Goal: Task Accomplishment & Management: Complete application form

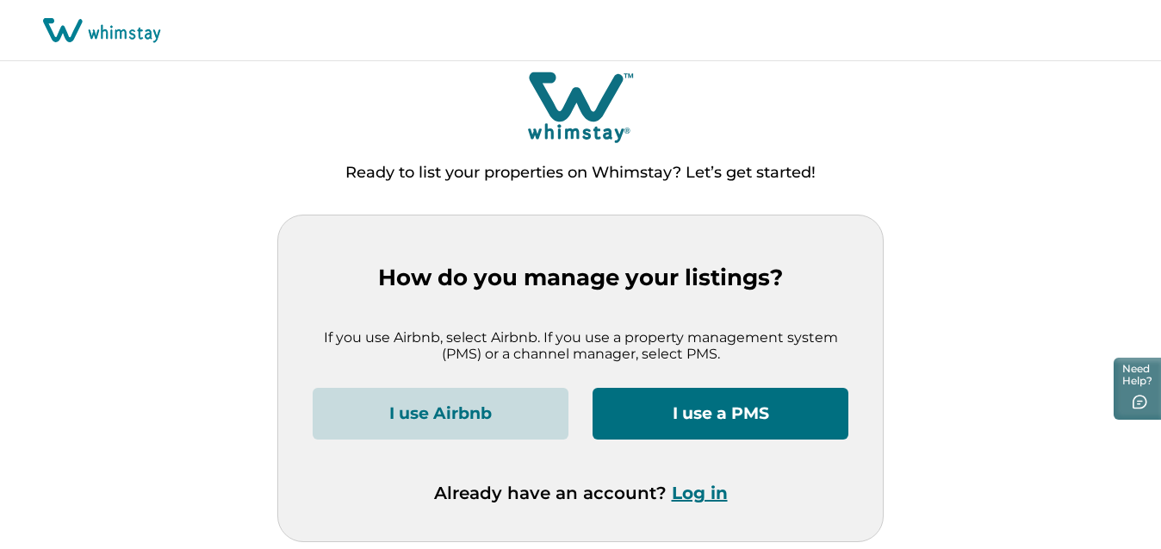
click at [531, 421] on button "I use Airbnb" at bounding box center [441, 414] width 256 height 52
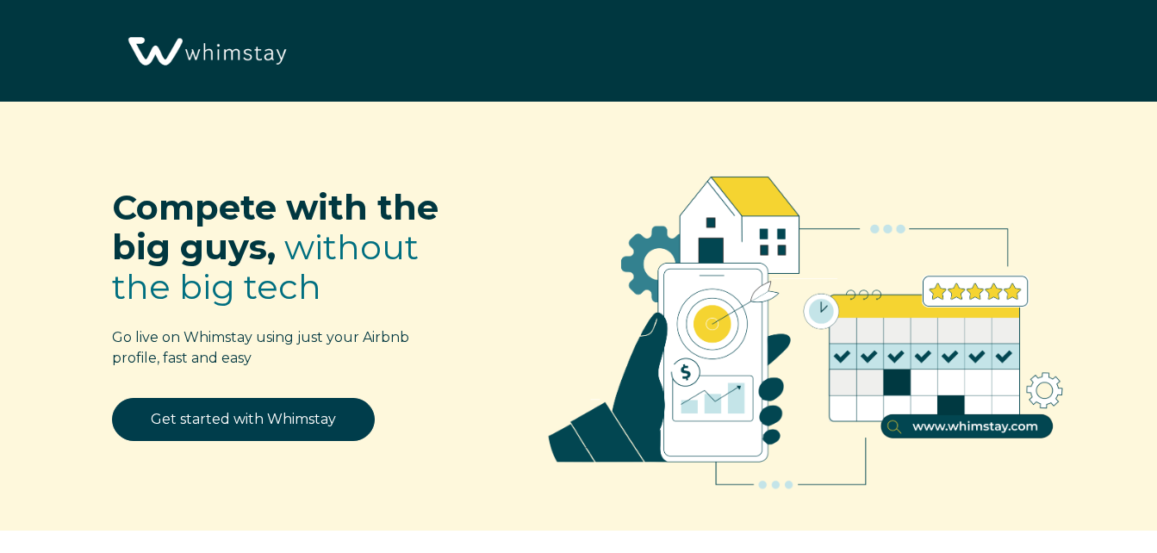
select select "US"
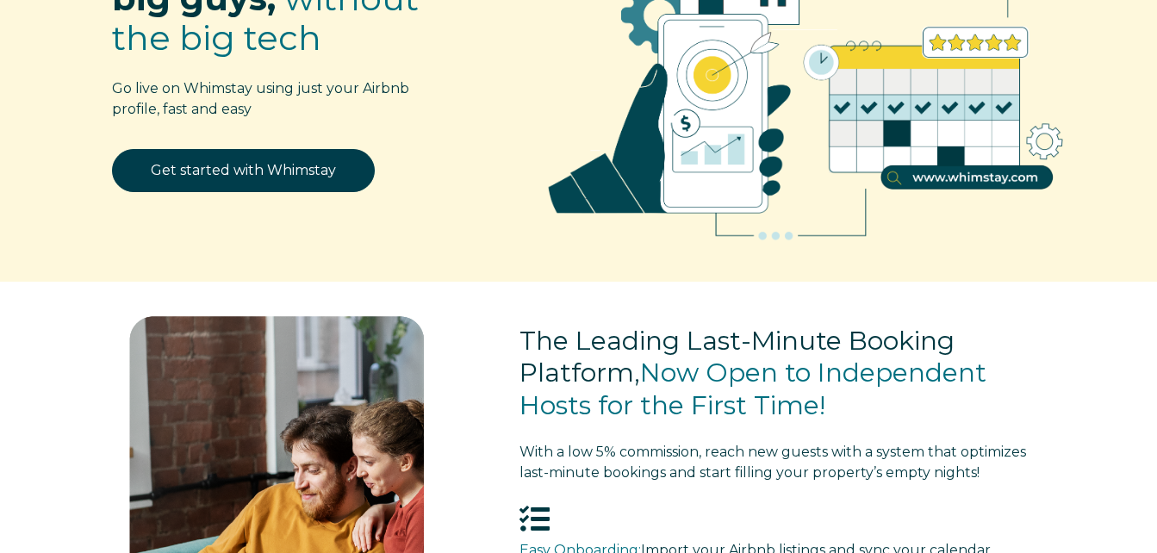
scroll to position [172, 0]
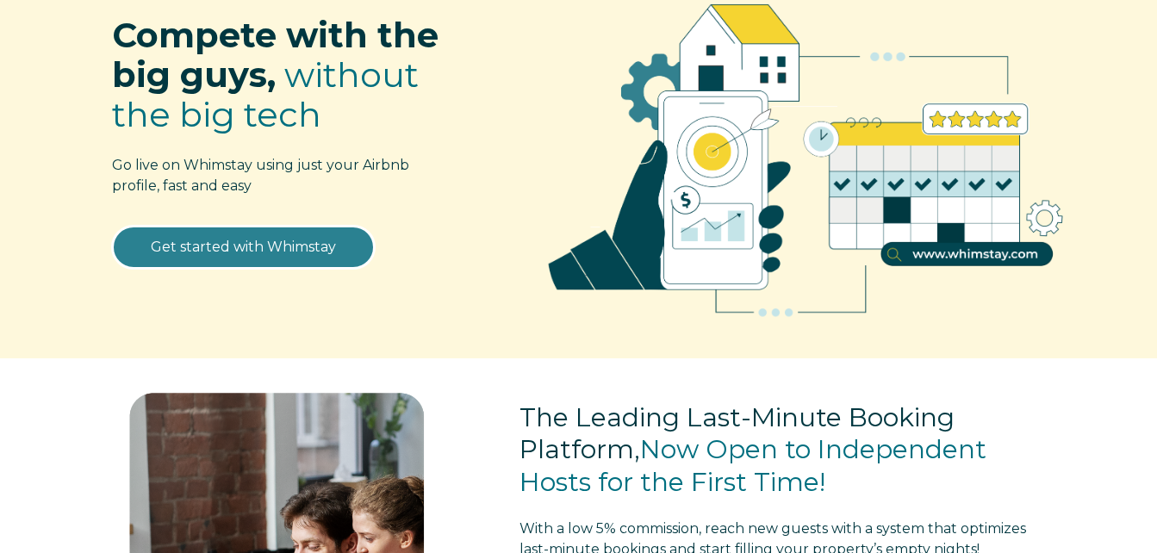
click at [257, 240] on link "Get started with Whimstay" at bounding box center [243, 247] width 263 height 43
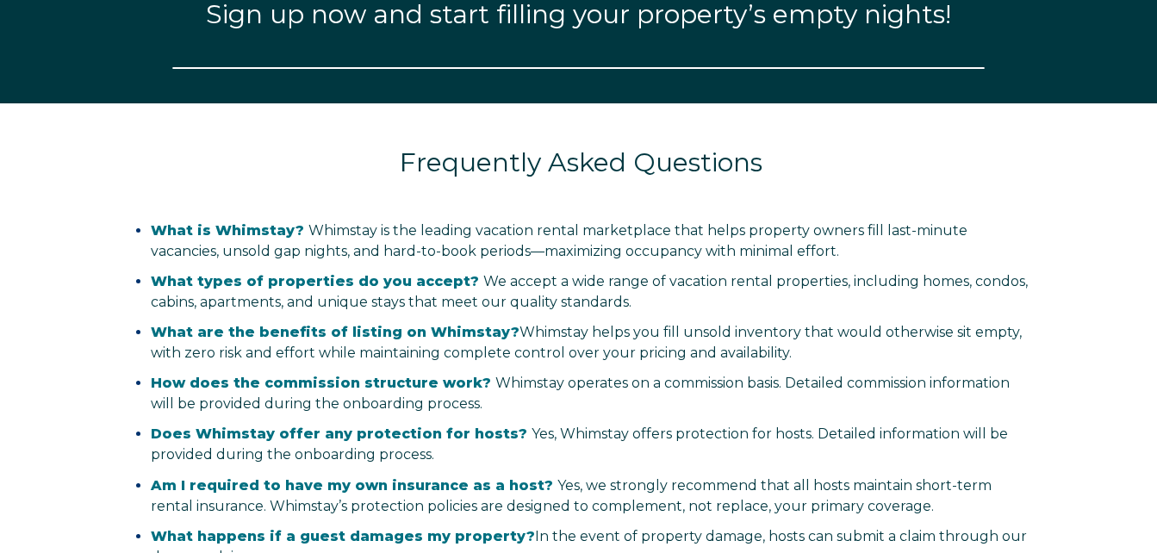
scroll to position [2023, 0]
select select "US"
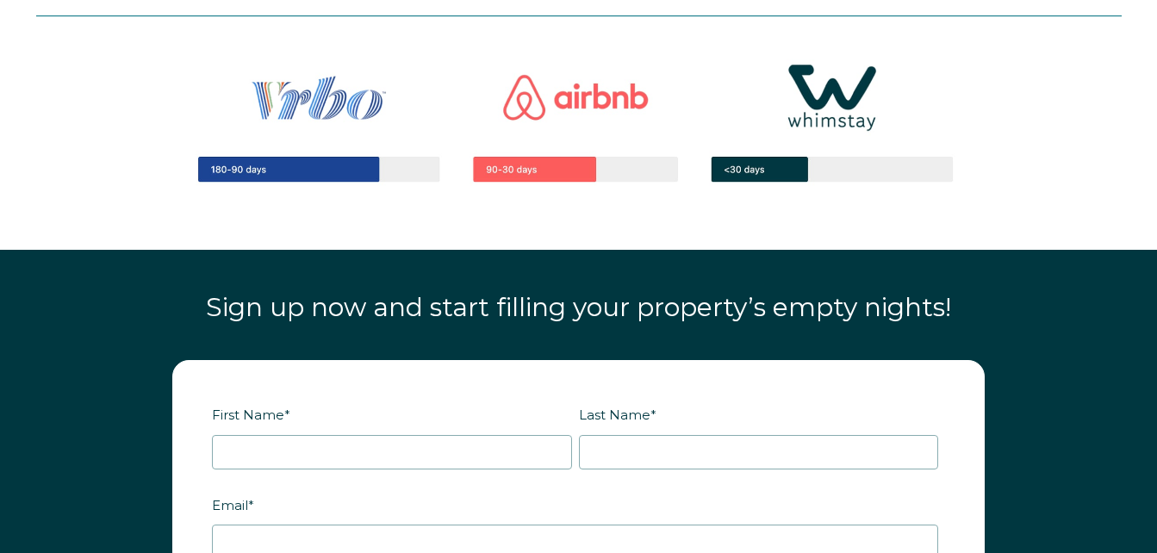
scroll to position [1851, 0]
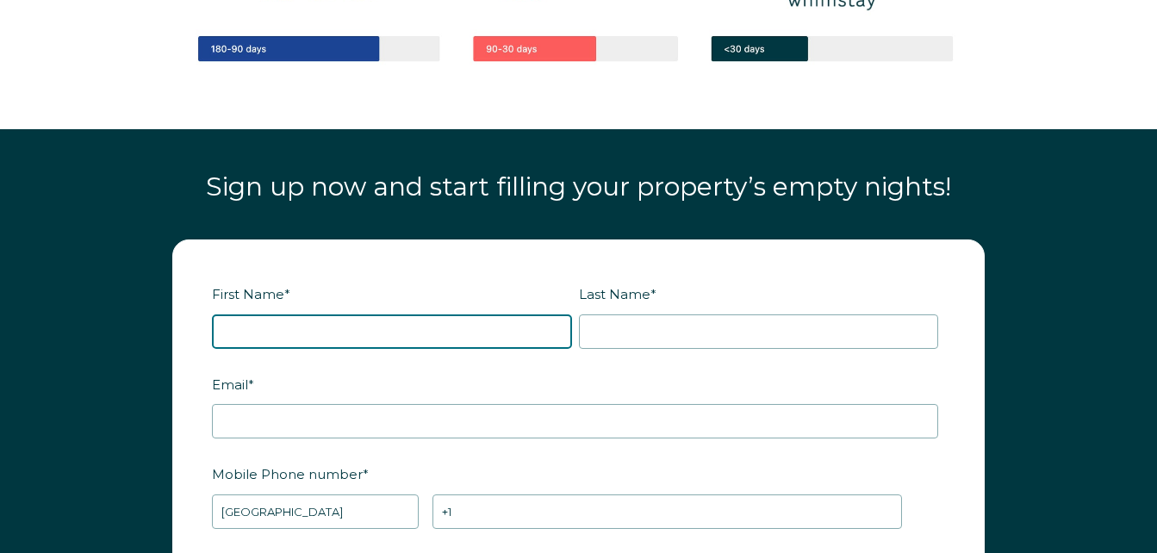
click at [339, 337] on input "First Name *" at bounding box center [392, 331] width 360 height 34
type input "[PERSON_NAME]"
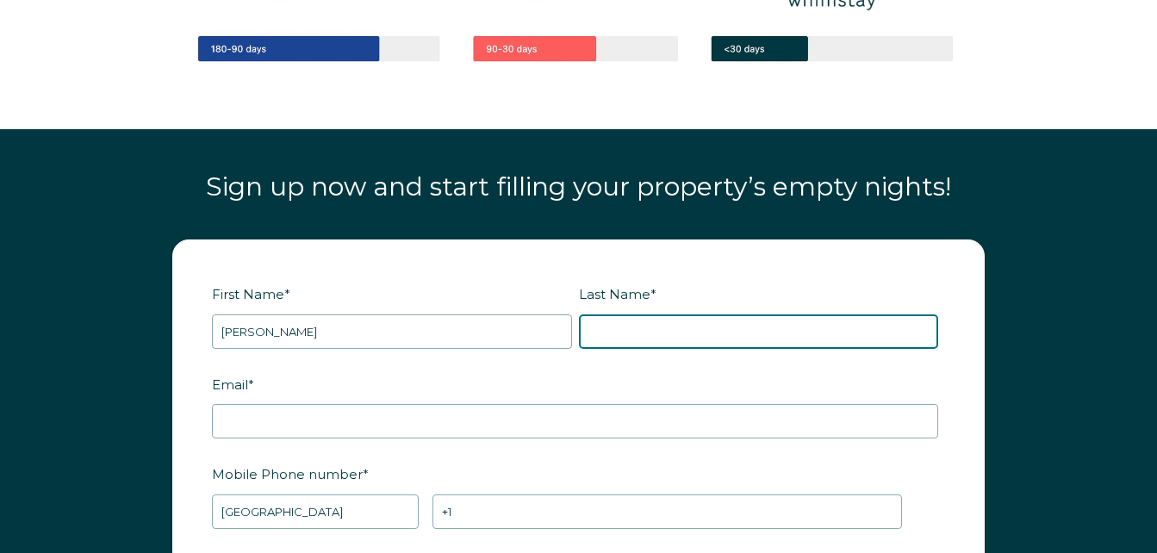
type input "[PERSON_NAME]"
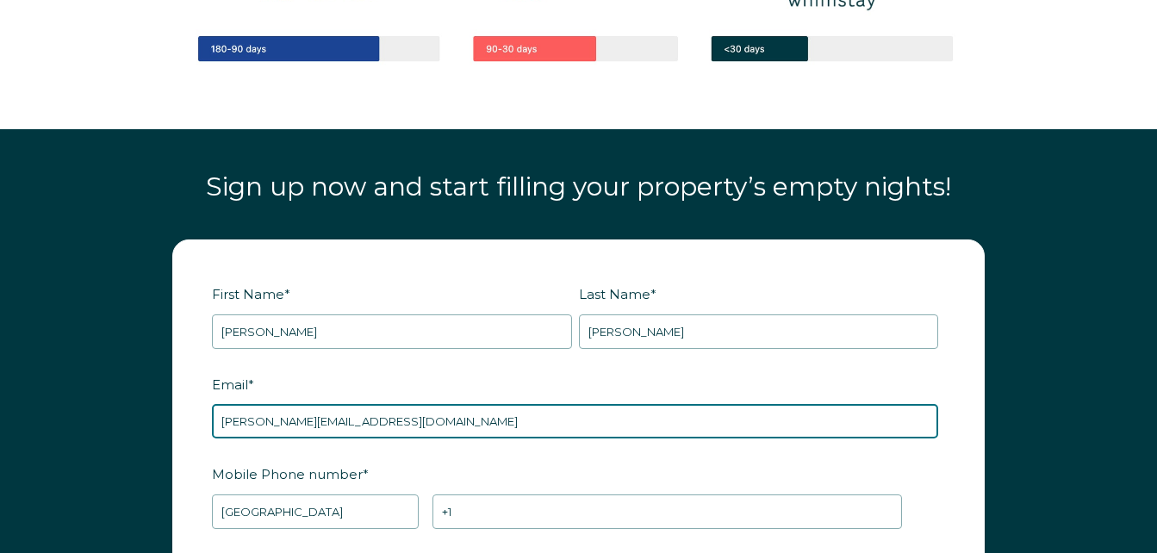
click at [437, 423] on input "[PERSON_NAME][EMAIL_ADDRESS][DOMAIN_NAME]" at bounding box center [575, 421] width 726 height 34
type input "K"
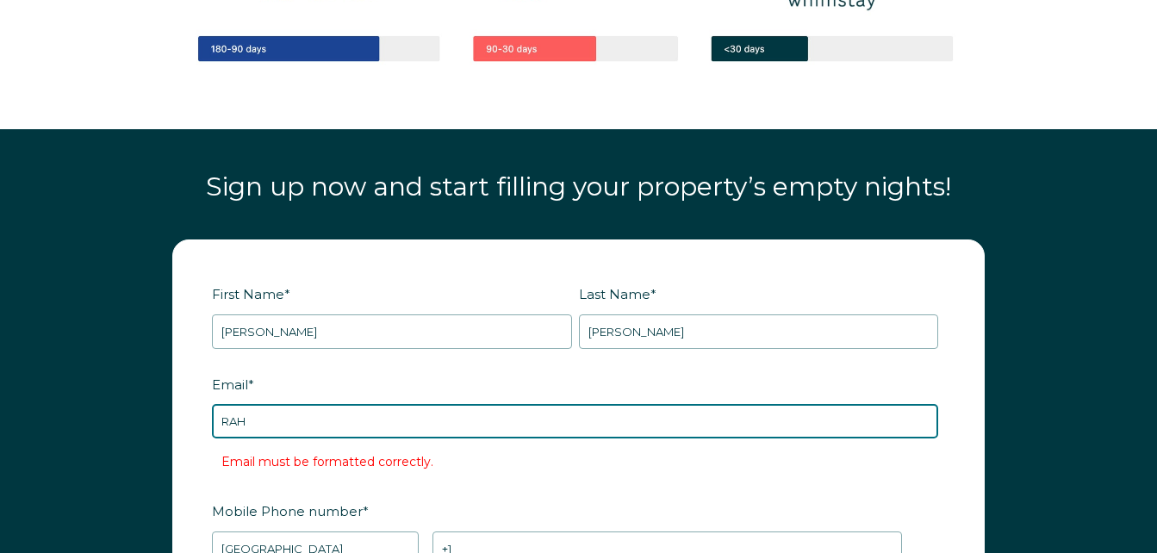
type input "[EMAIL_ADDRESS][DOMAIN_NAME]"
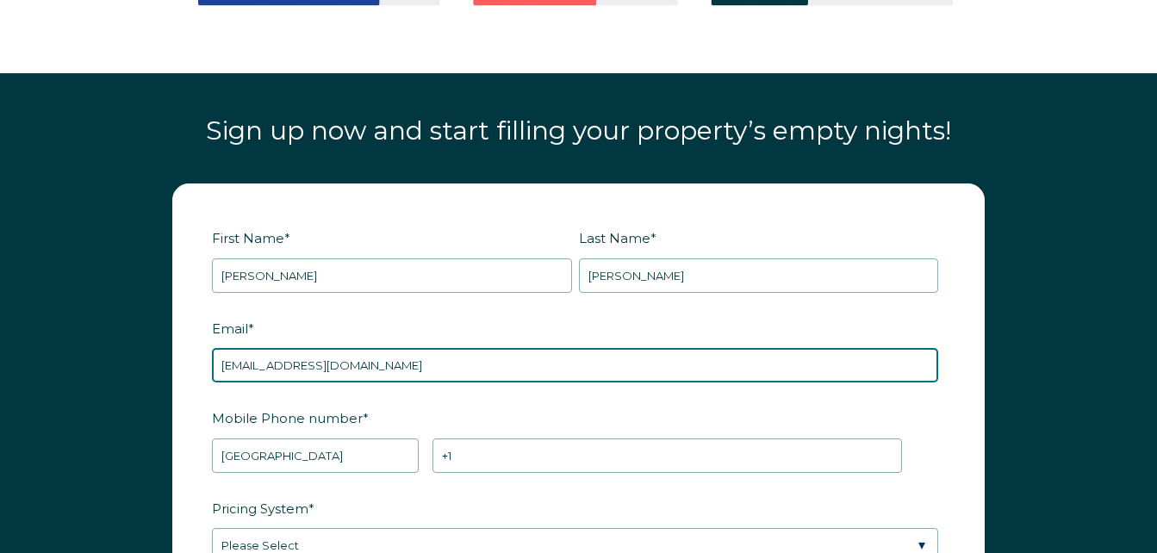
scroll to position [1937, 0]
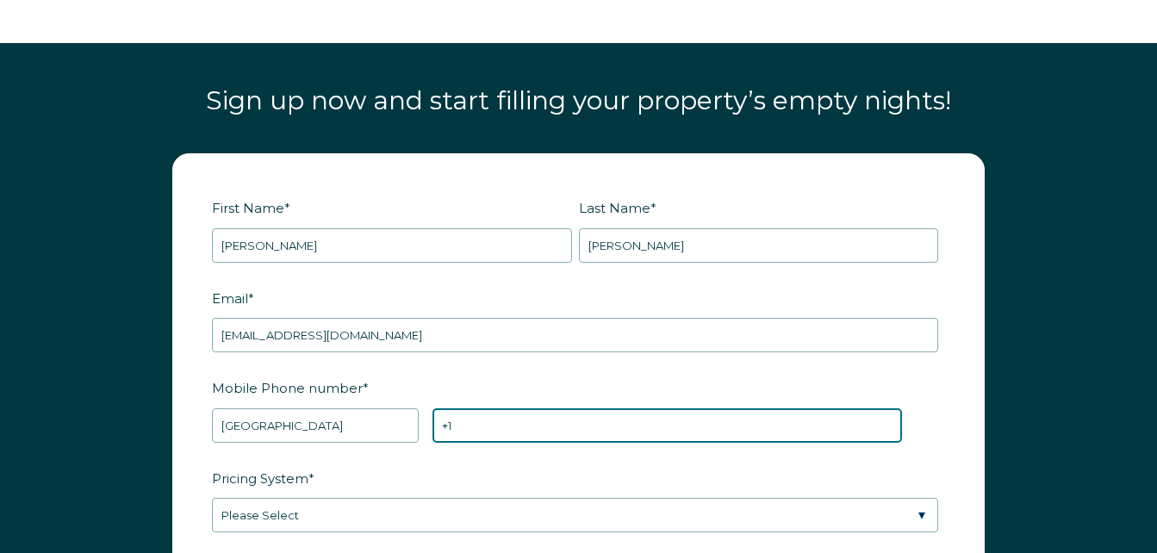
click at [483, 430] on input "+1" at bounding box center [666, 425] width 469 height 34
type input "[PHONE_NUMBER]"
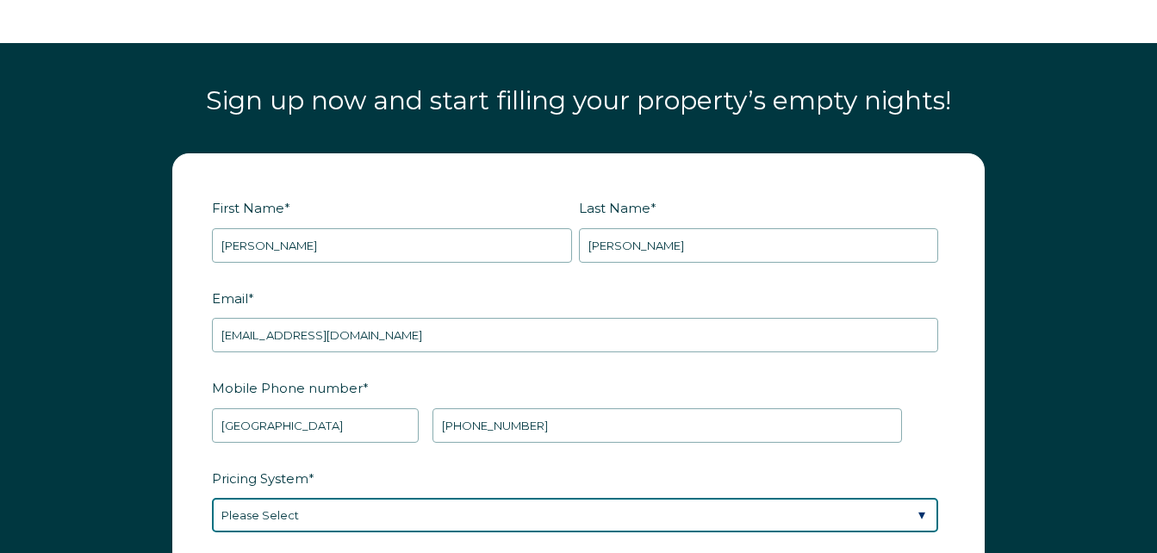
click at [389, 509] on select "Please Select Manual Airbnb Smart Pricing PriceLabs Wheelhouse Beyond Pricing 3…" at bounding box center [575, 515] width 726 height 34
select select "Manual"
click at [212, 498] on select "Please Select Manual Airbnb Smart Pricing PriceLabs Wheelhouse Beyond Pricing 3…" at bounding box center [575, 515] width 726 height 34
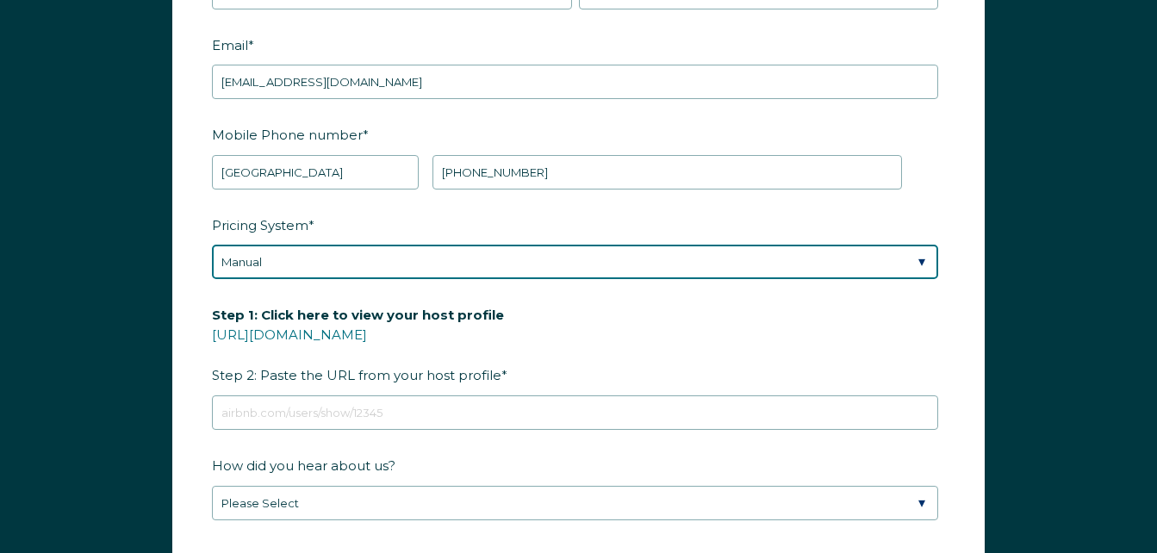
scroll to position [2196, 0]
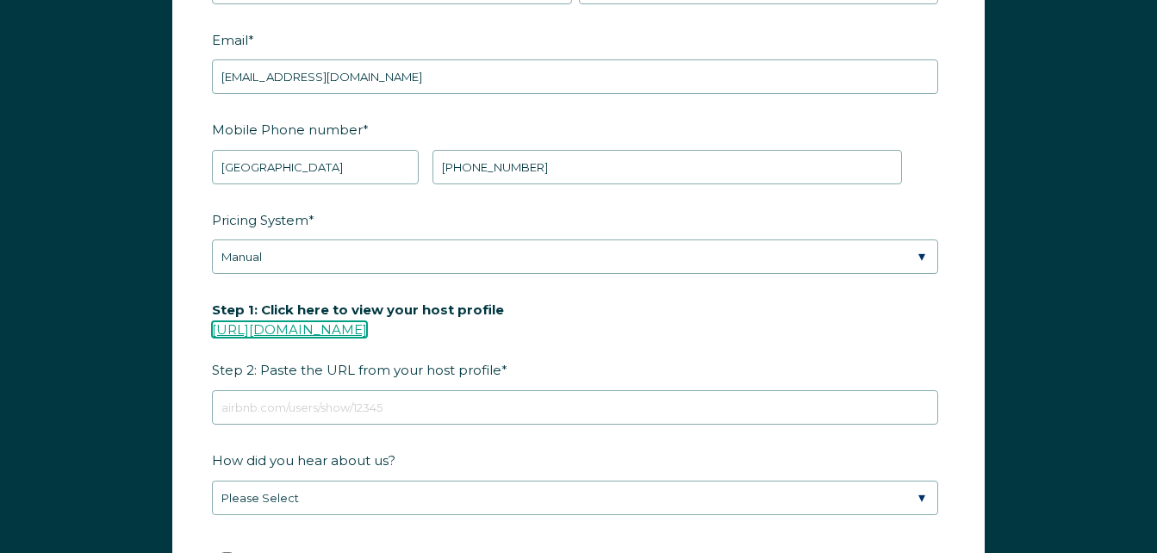
click at [325, 329] on link "[URL][DOMAIN_NAME]" at bounding box center [289, 329] width 155 height 16
click at [341, 330] on link "[URL][DOMAIN_NAME]" at bounding box center [289, 329] width 155 height 16
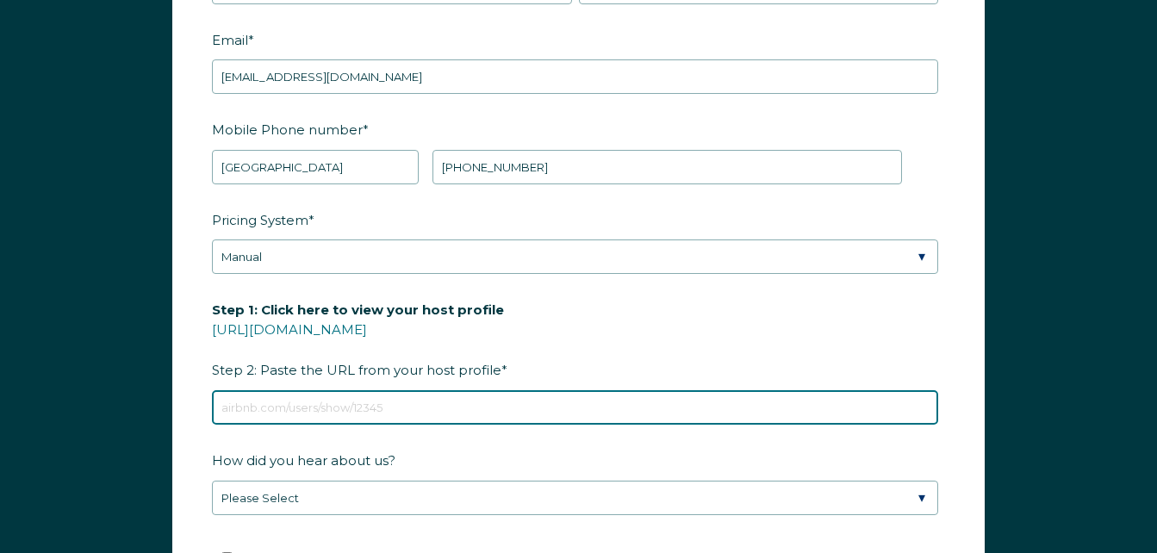
click at [356, 403] on input "Step 1: Click here to view your host profile [URL][DOMAIN_NAME] Step 2: Paste t…" at bounding box center [575, 407] width 726 height 34
paste input "[URL][DOMAIN_NAME]"
type input "[URL][DOMAIN_NAME]"
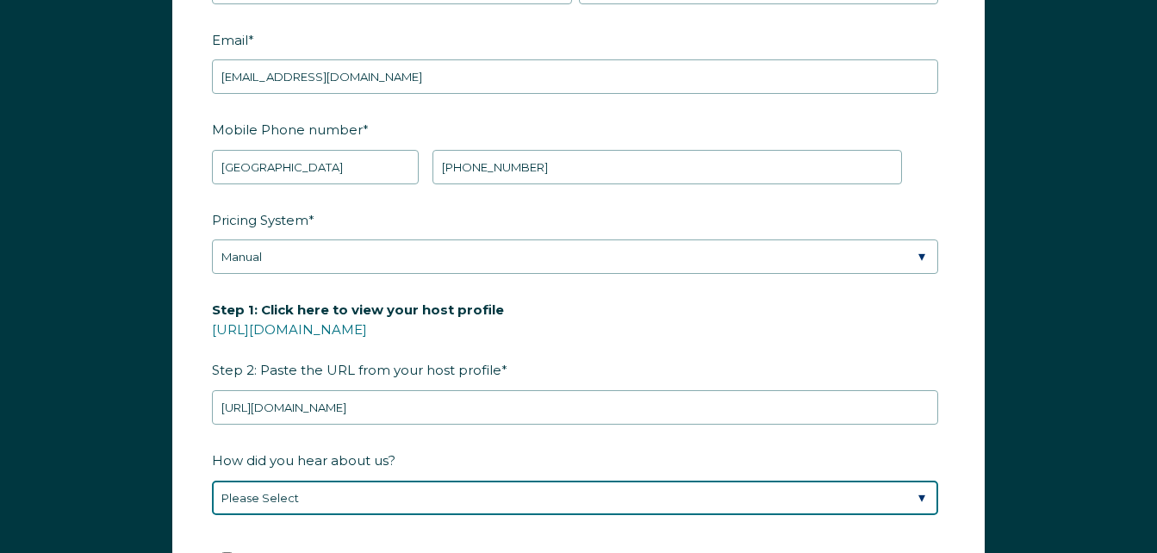
click at [305, 500] on select "Please Select Discovered Whimstay at an event or conference Found Whimstay thro…" at bounding box center [575, 498] width 726 height 34
select select "Podcast"
click at [212, 481] on select "Please Select Discovered Whimstay at an event or conference Found Whimstay thro…" at bounding box center [575, 498] width 726 height 34
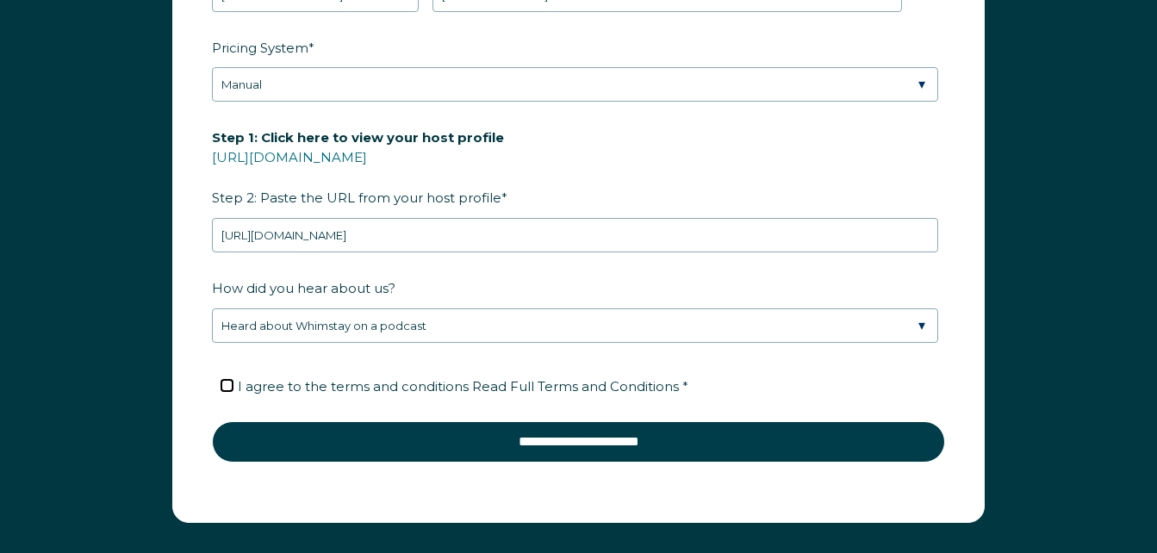
click at [232, 383] on input "I agree to the terms and conditions Read Full Terms and Conditions *" at bounding box center [226, 385] width 11 height 11
checkbox input "true"
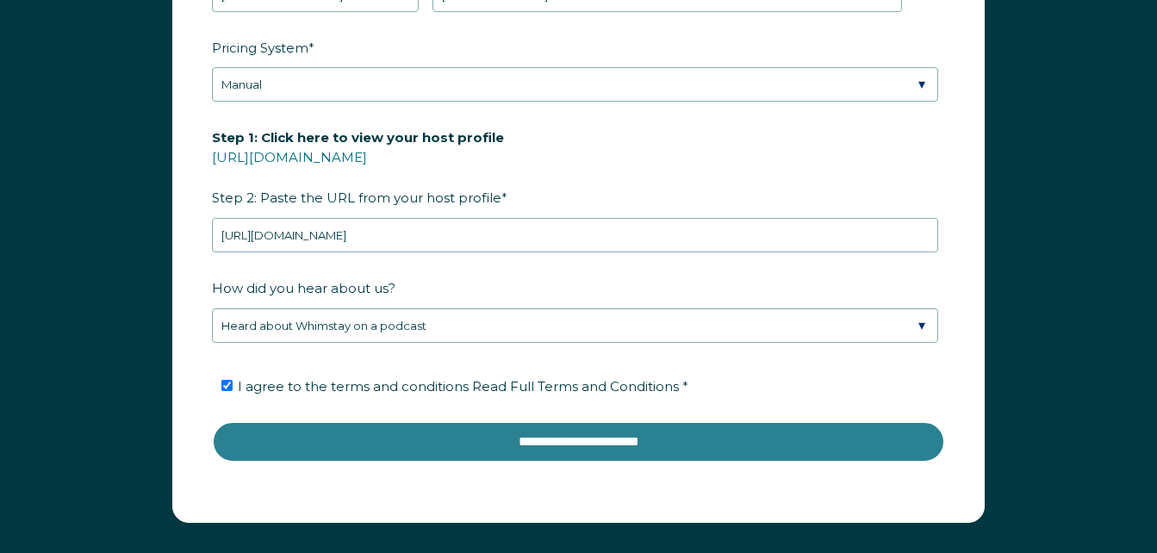
click at [404, 438] on input "**********" at bounding box center [578, 441] width 733 height 41
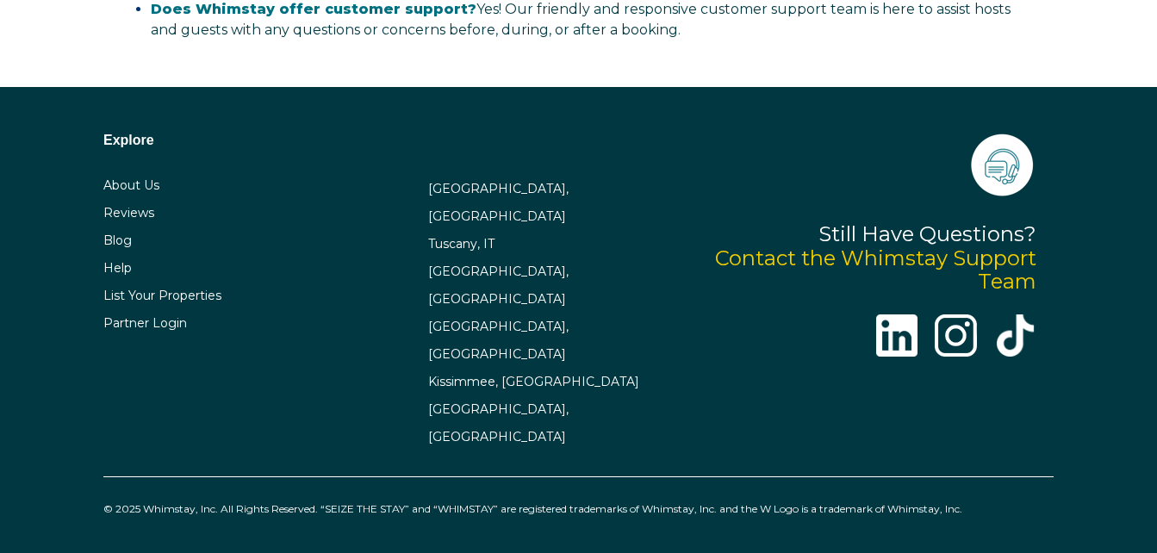
select select "US"
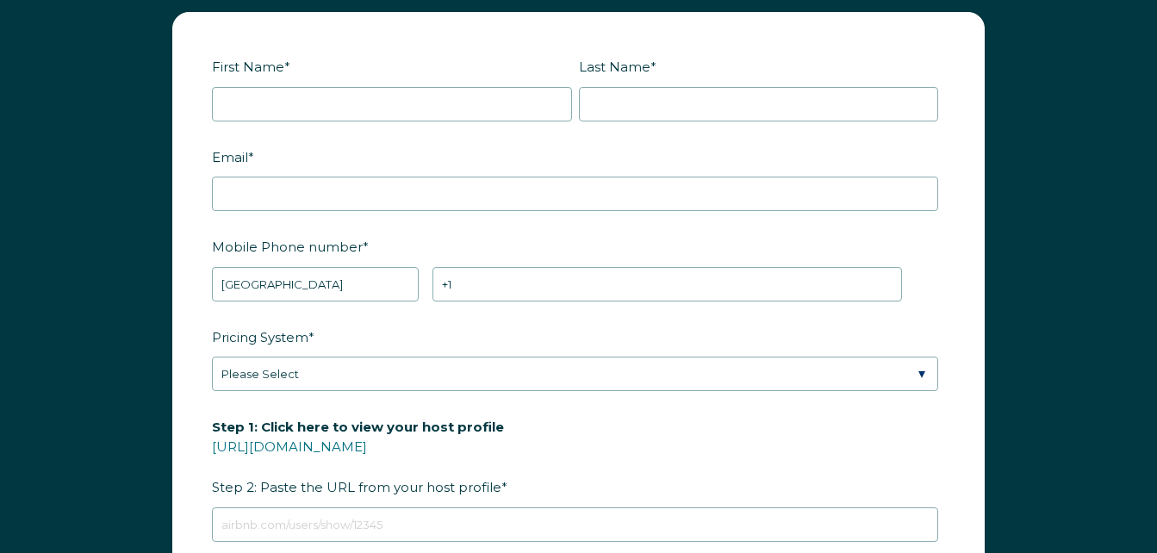
scroll to position [1993, 0]
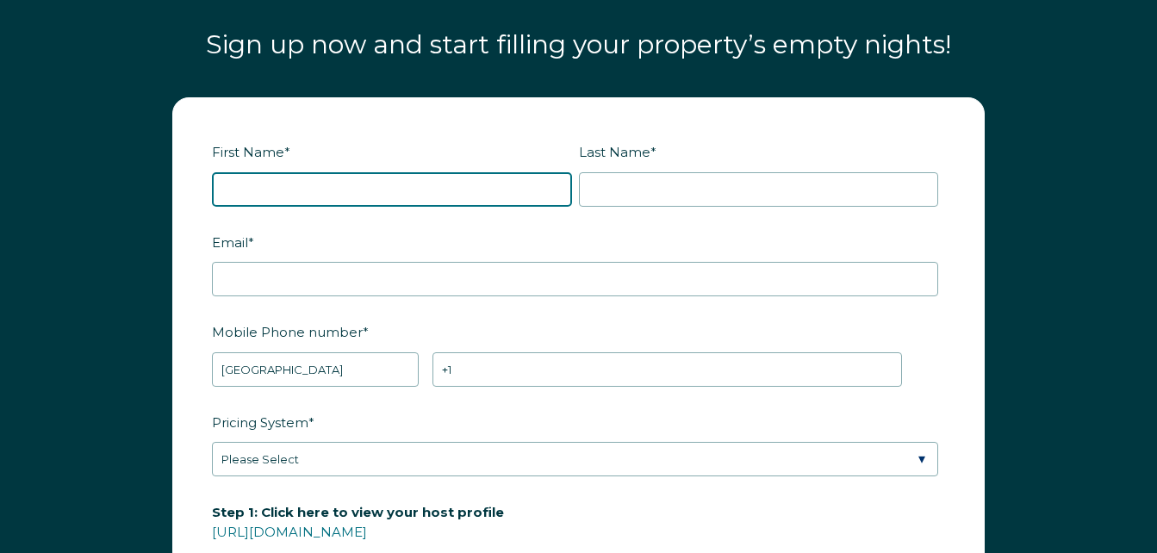
click at [433, 198] on input "First Name *" at bounding box center [392, 189] width 360 height 34
type input "[PERSON_NAME]"
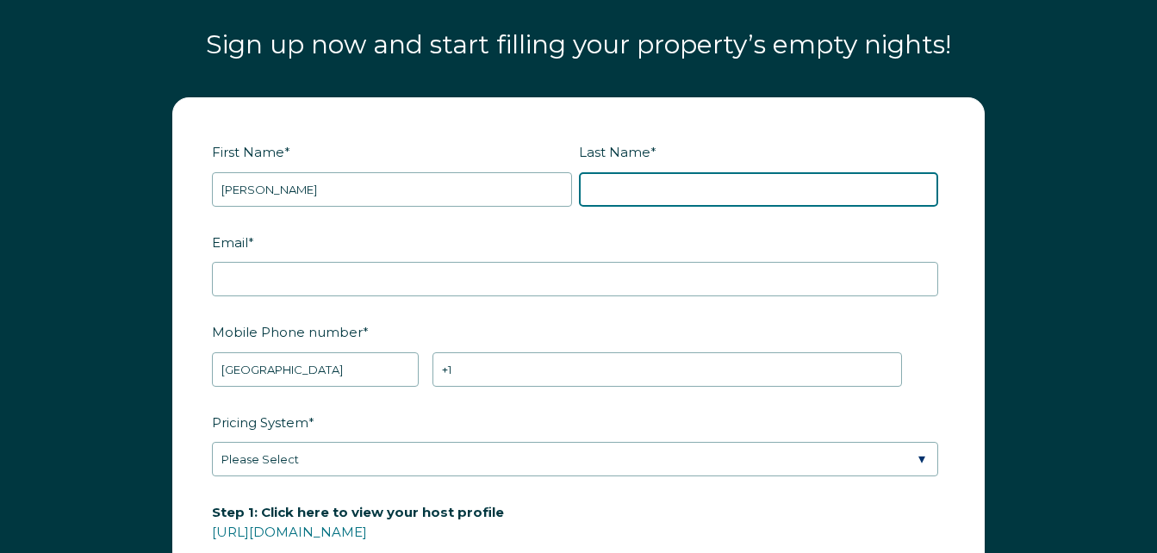
type input "[PERSON_NAME]"
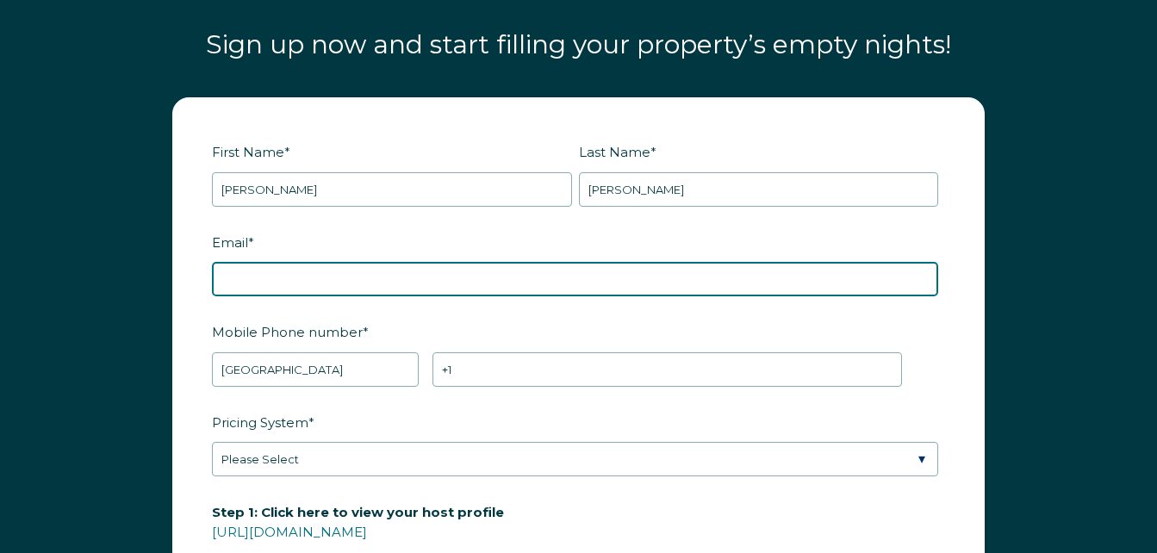
type input "[EMAIL_ADDRESS][DOMAIN_NAME]"
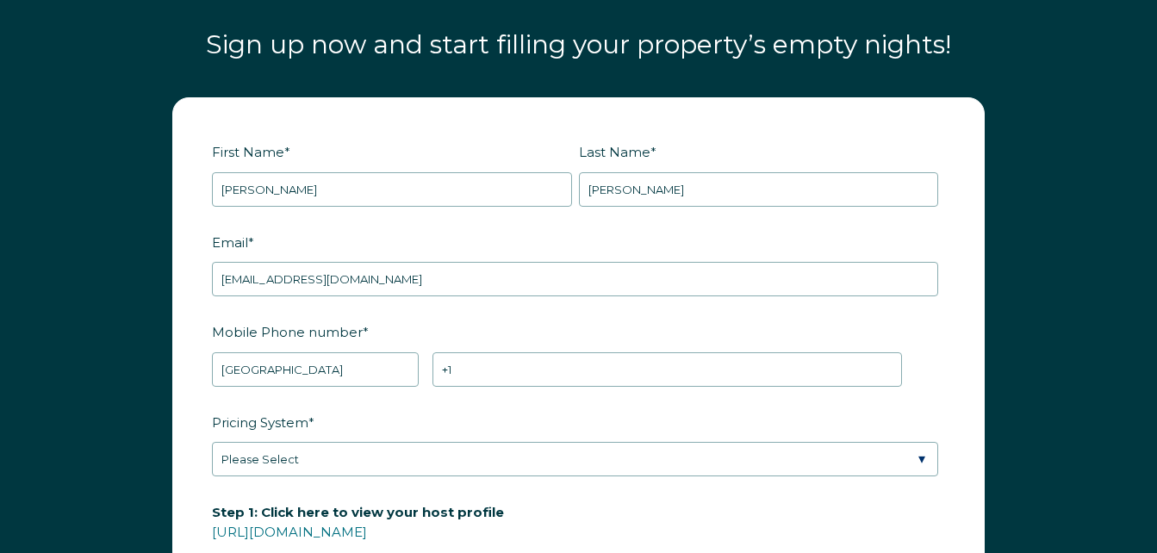
type input "[URL][DOMAIN_NAME]"
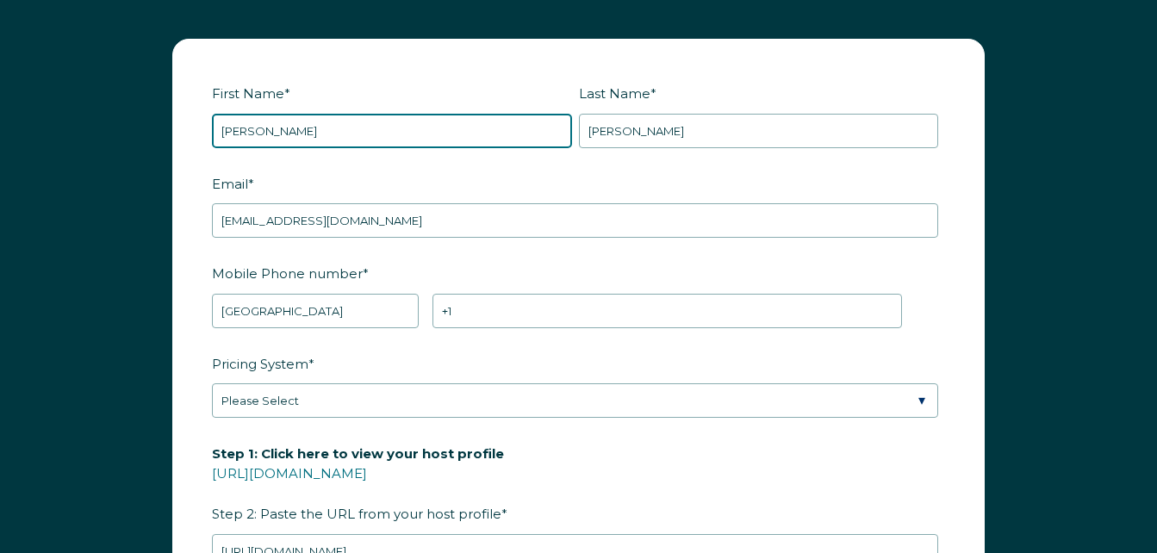
scroll to position [2079, 0]
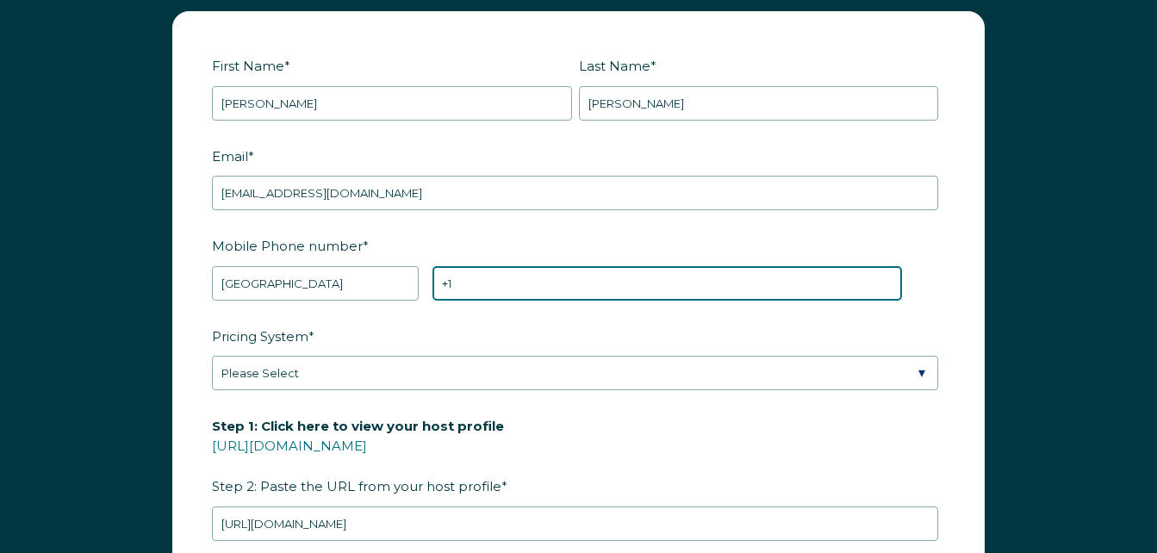
click at [482, 282] on input "+1" at bounding box center [666, 283] width 469 height 34
type input "[PHONE_NUMBER]"
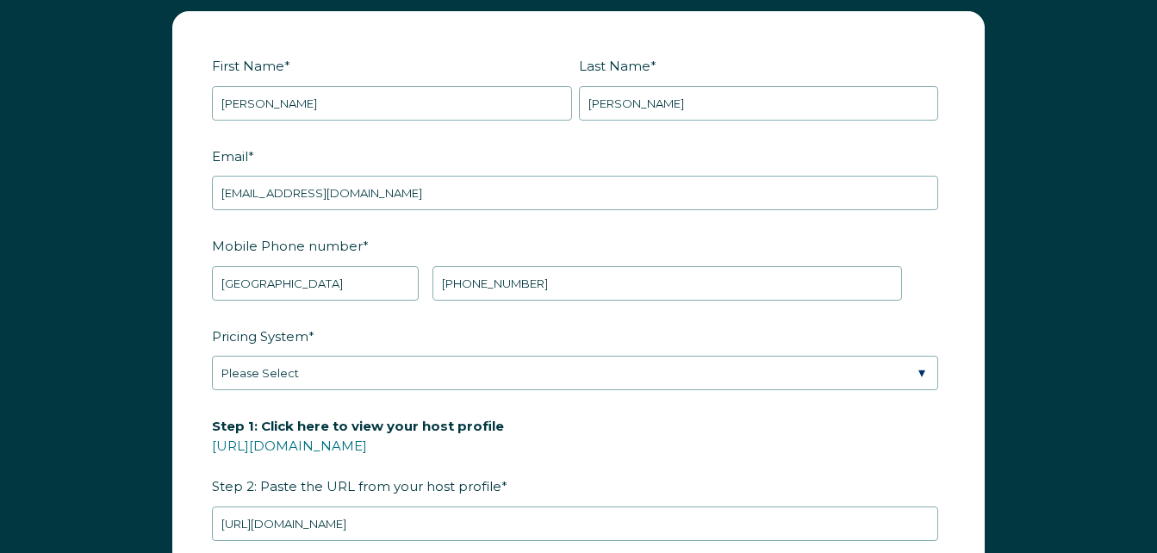
click at [550, 396] on fieldset "Pricing System * Please Select Manual Airbnb Smart Pricing PriceLabs Wheelhouse…" at bounding box center [578, 366] width 733 height 90
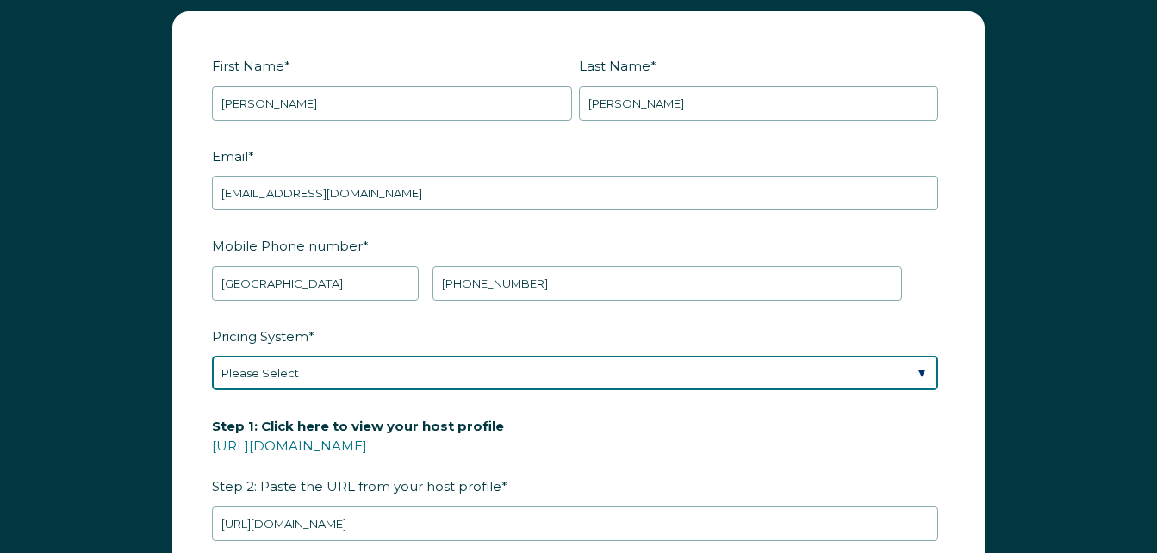
click at [548, 379] on select "Please Select Manual Airbnb Smart Pricing PriceLabs Wheelhouse Beyond Pricing 3…" at bounding box center [575, 373] width 726 height 34
select select "Manual"
click at [212, 356] on select "Please Select Manual Airbnb Smart Pricing PriceLabs Wheelhouse Beyond Pricing 3…" at bounding box center [575, 373] width 726 height 34
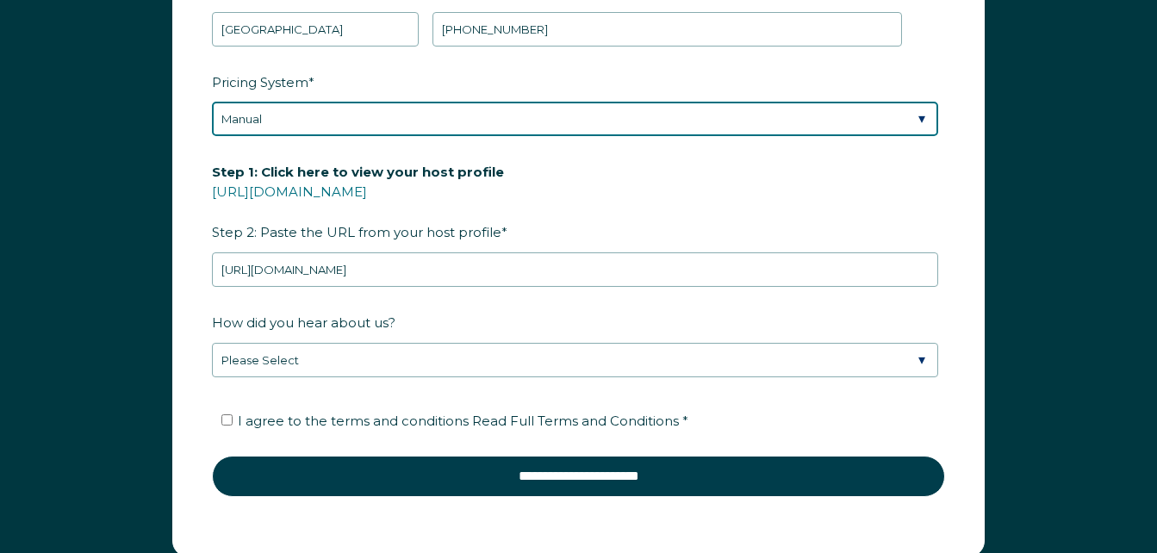
scroll to position [2338, 0]
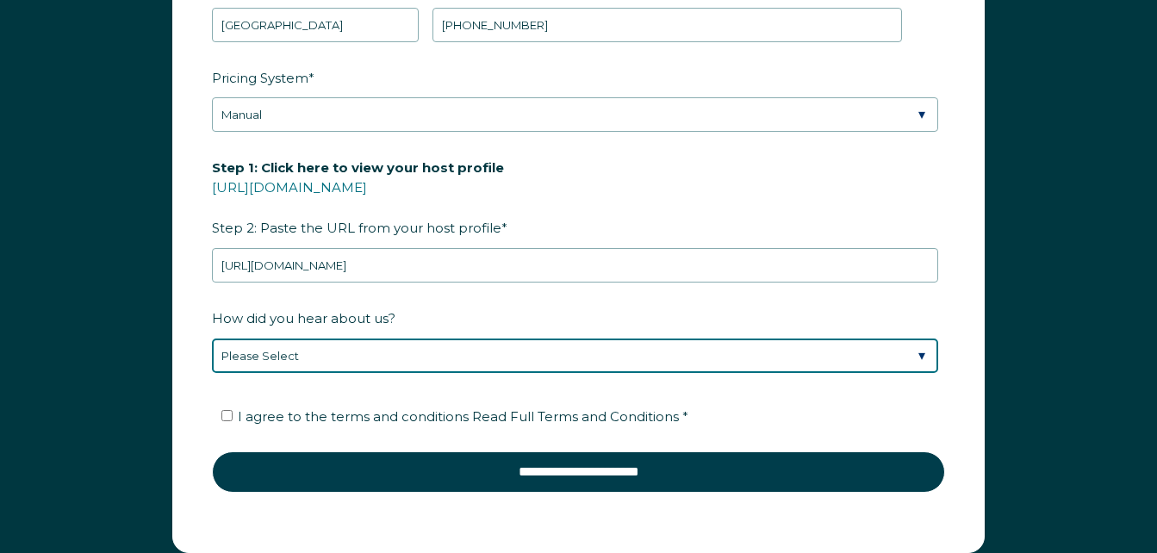
click at [360, 359] on select "Please Select Discovered Whimstay at an event or conference Found Whimstay thro…" at bounding box center [575, 356] width 726 height 34
select select "Podcast"
click at [212, 339] on select "Please Select Discovered Whimstay at an event or conference Found Whimstay thro…" at bounding box center [575, 356] width 726 height 34
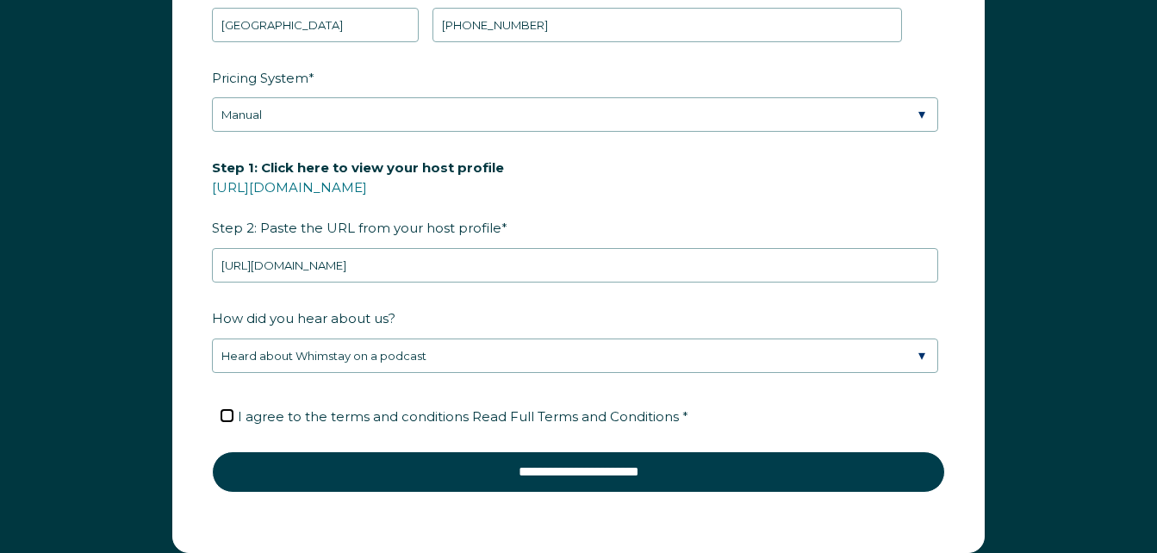
click at [227, 412] on input "I agree to the terms and conditions Read Full Terms and Conditions *" at bounding box center [226, 415] width 11 height 11
checkbox input "true"
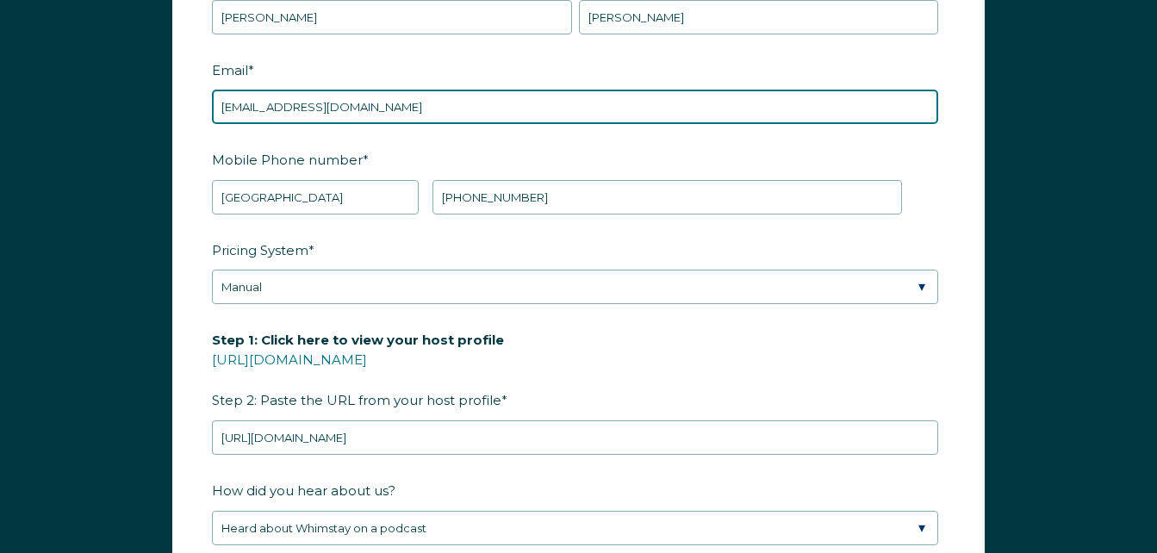
click at [437, 106] on input "[EMAIL_ADDRESS][DOMAIN_NAME]" at bounding box center [575, 107] width 726 height 34
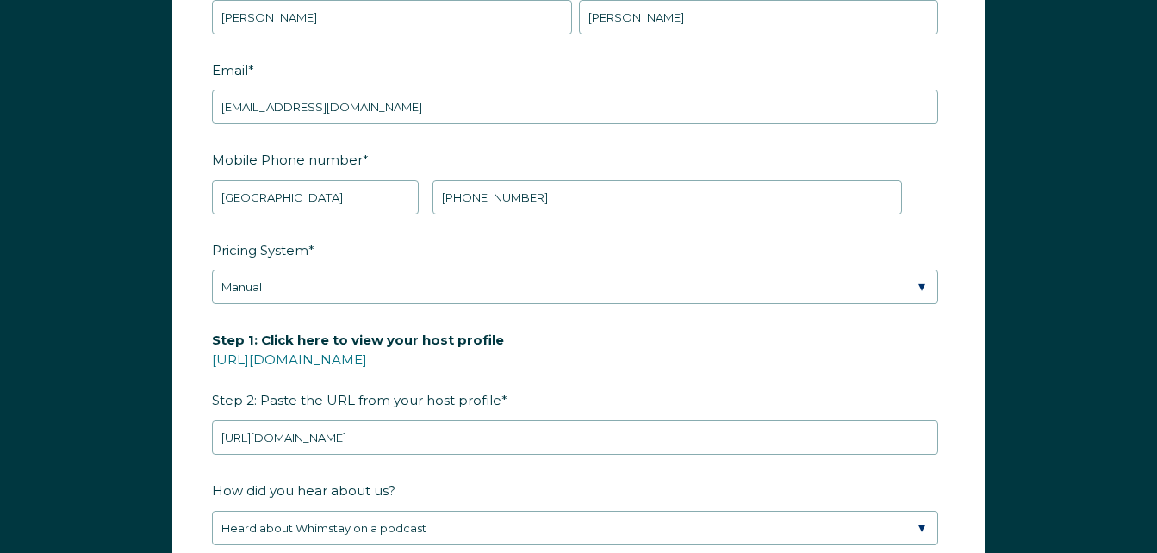
click at [498, 310] on fieldset "Pricing System * Please Select Manual Airbnb Smart Pricing PriceLabs Wheelhouse…" at bounding box center [578, 280] width 733 height 90
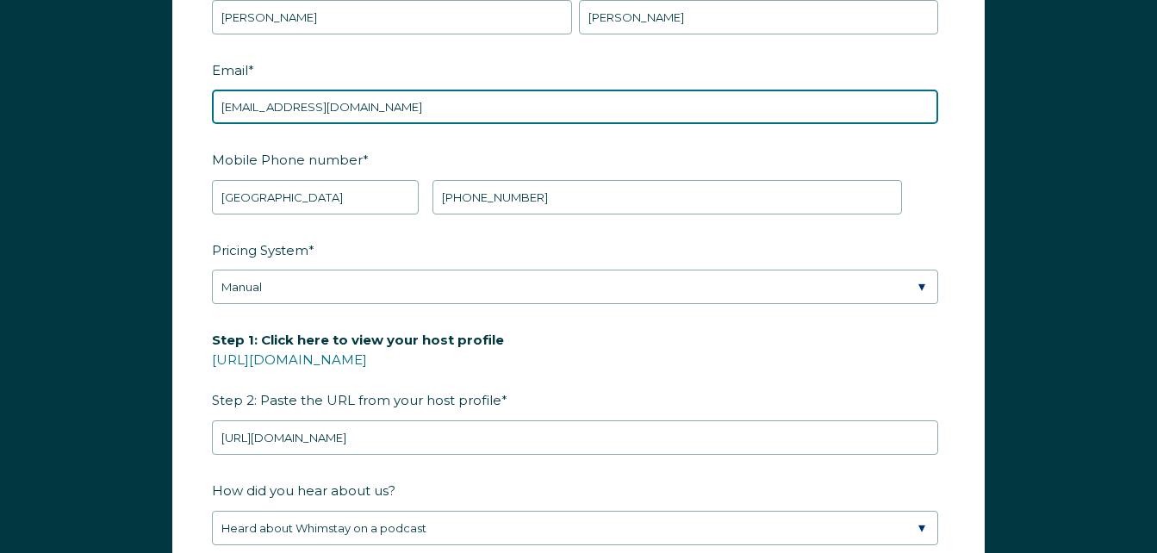
click at [437, 106] on input "rahrentalmanagement@gmail.coM" at bounding box center [575, 107] width 726 height 34
type input "[EMAIL_ADDRESS][DOMAIN_NAME]"
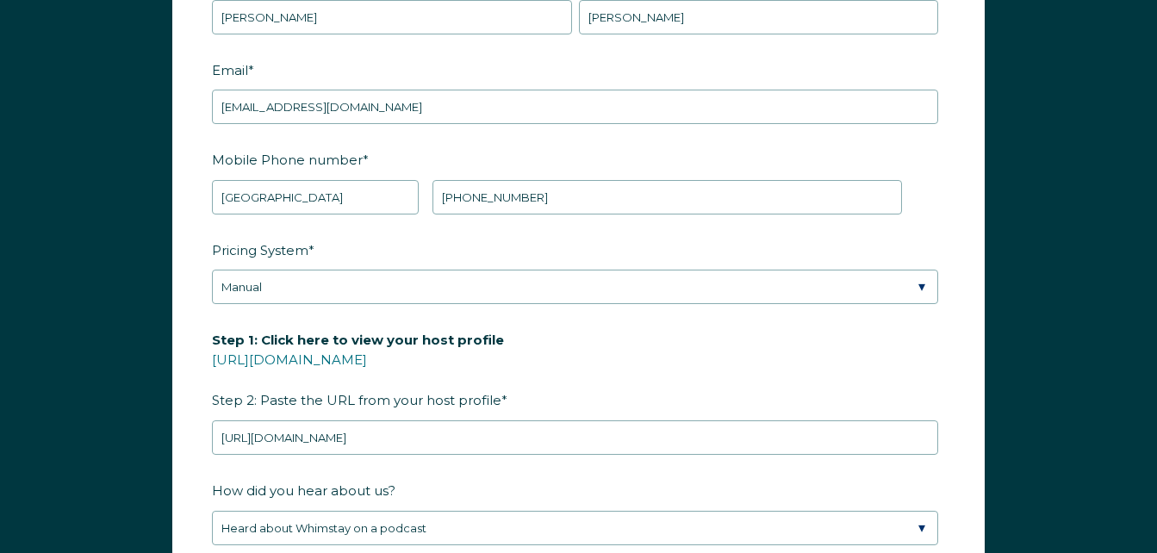
click at [720, 341] on label "Step 1: Click here to view your host profile [URL][DOMAIN_NAME] Step 2: Paste t…" at bounding box center [578, 370] width 733 height 90
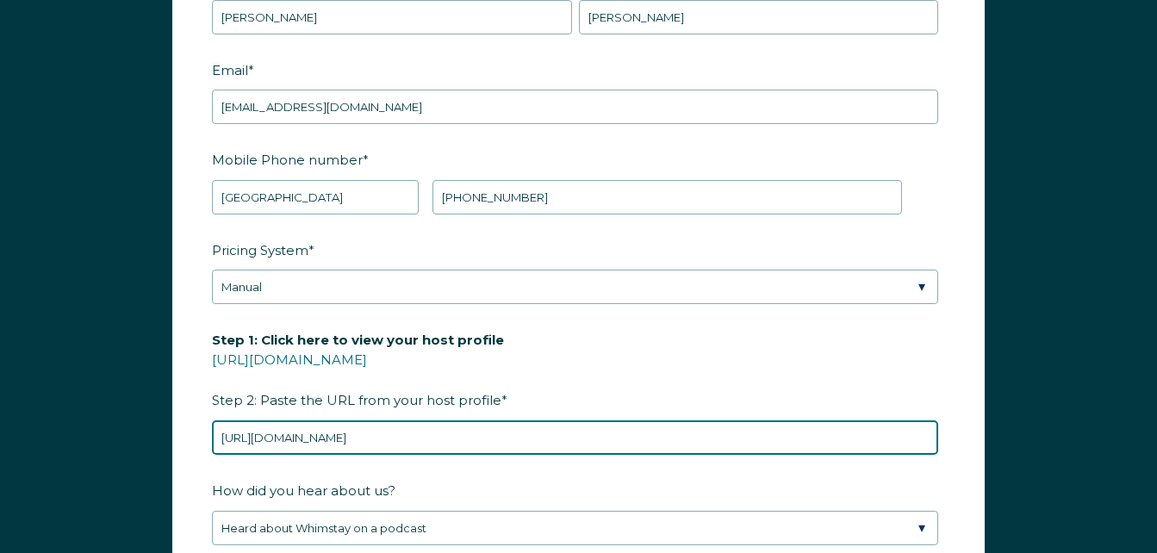
click at [720, 420] on input "[URL][DOMAIN_NAME]" at bounding box center [575, 437] width 726 height 34
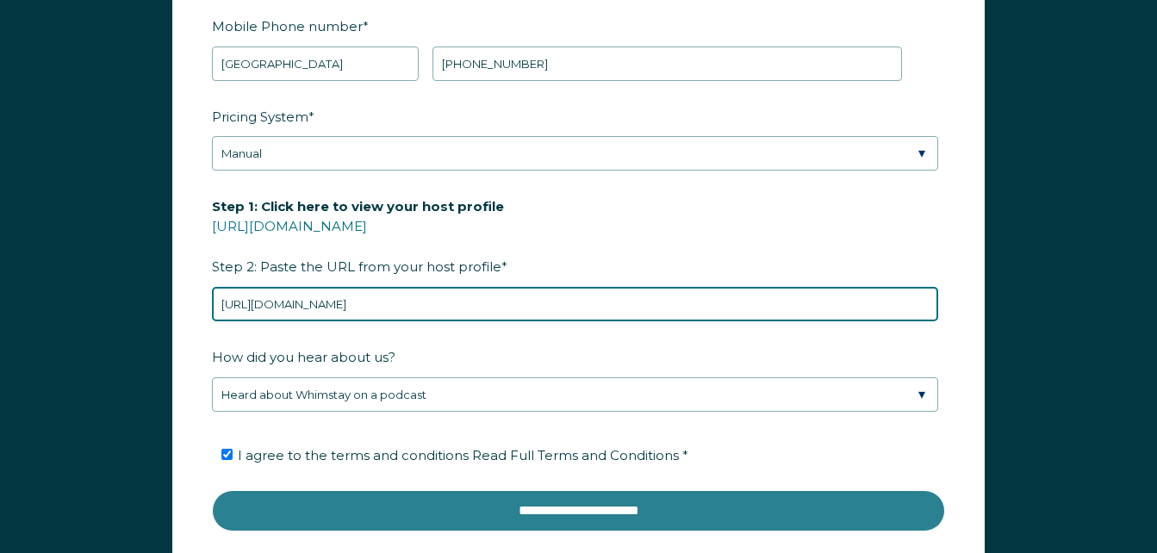
scroll to position [2510, 0]
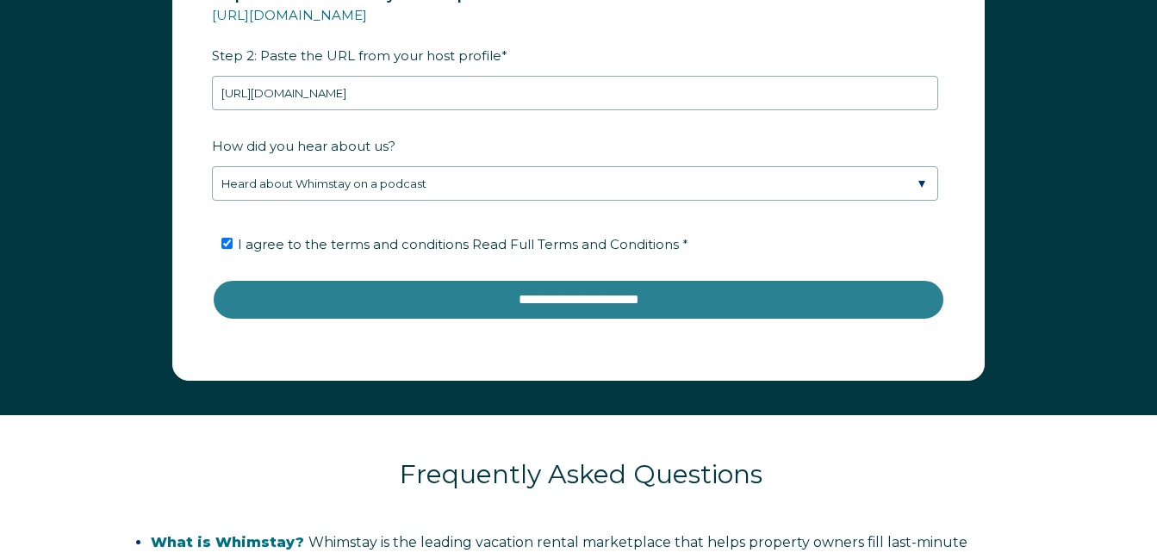
click at [691, 301] on input "**********" at bounding box center [578, 299] width 733 height 41
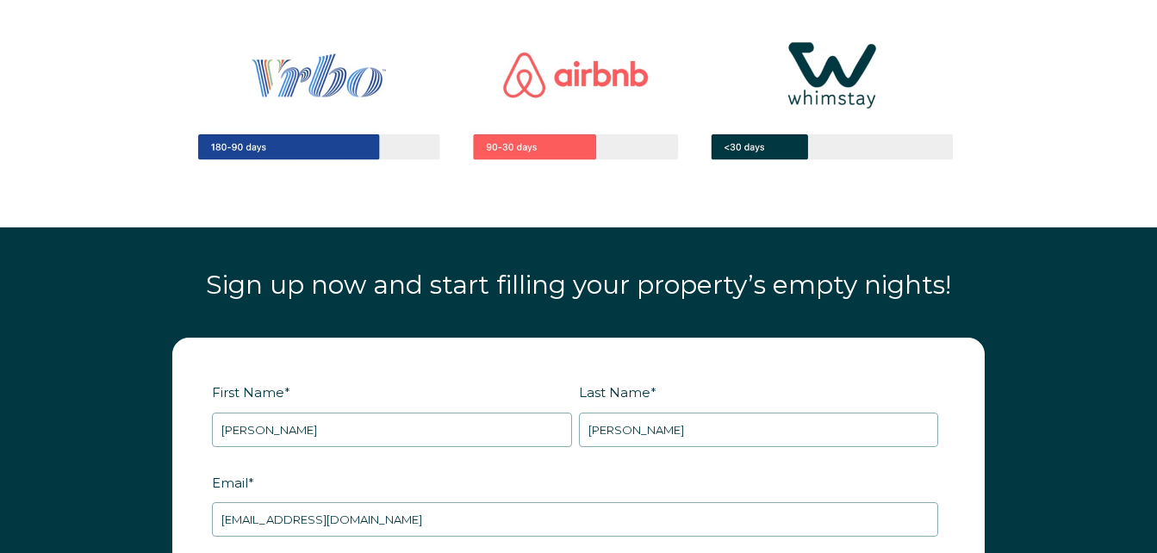
scroll to position [1735, 0]
